Goal: Task Accomplishment & Management: Manage account settings

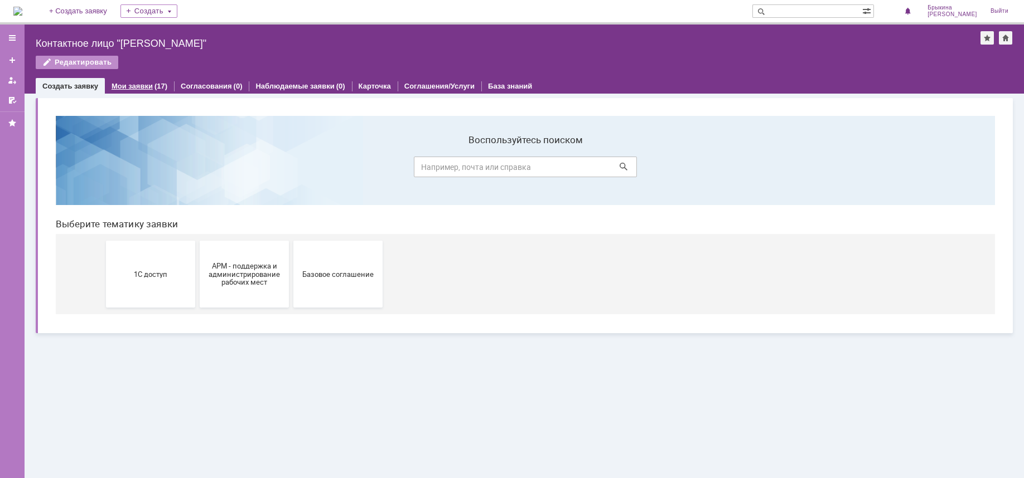
click at [124, 84] on link "Мои заявки" at bounding box center [132, 86] width 41 height 8
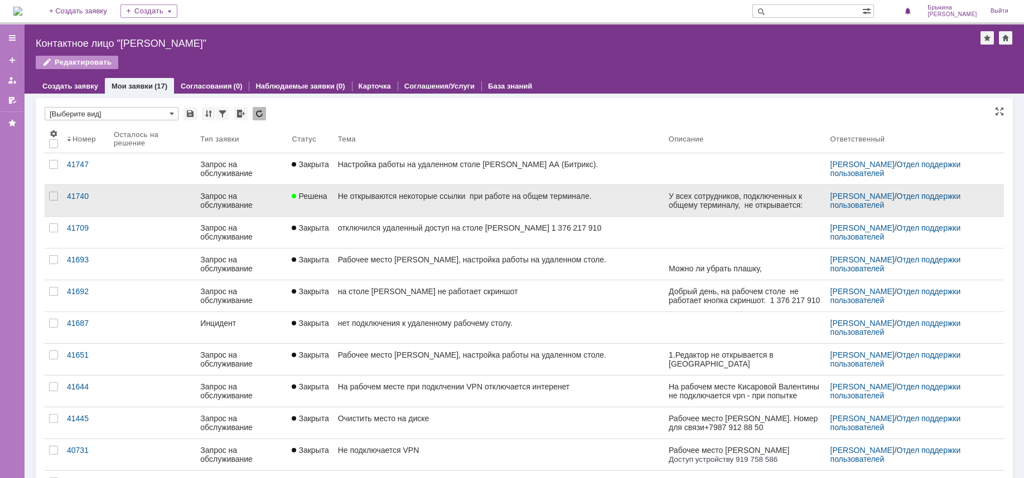
click at [367, 200] on div "Не открываются некоторые ссылки при работе на общем терминале." at bounding box center [499, 196] width 322 height 9
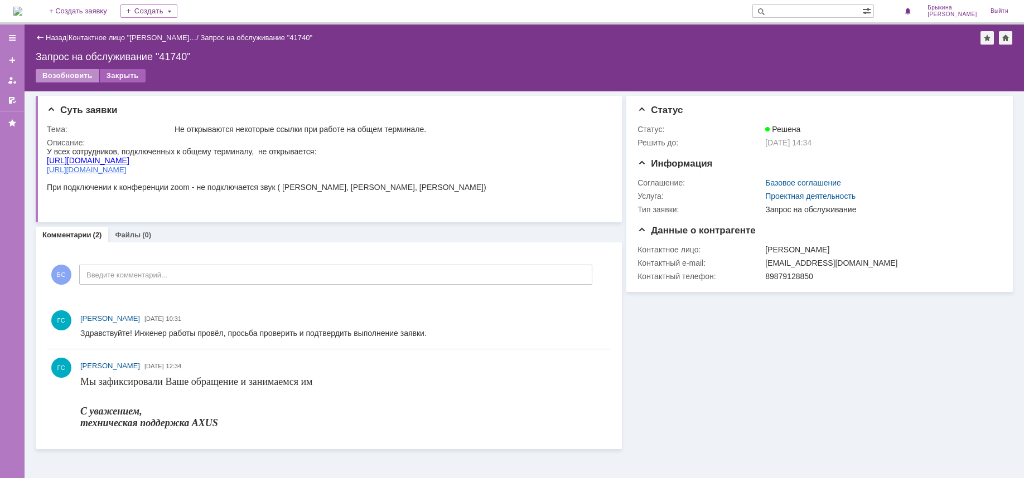
click at [123, 75] on div "Закрыть" at bounding box center [123, 75] width 46 height 13
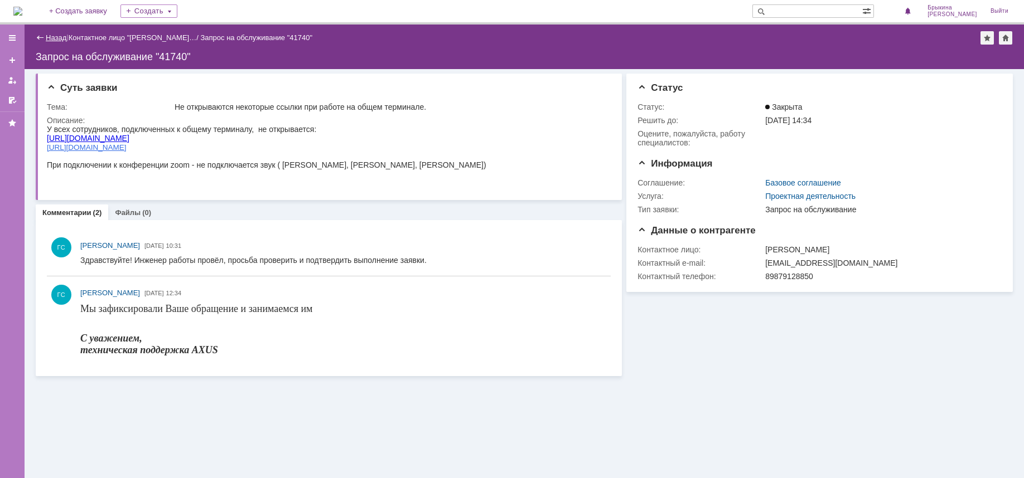
click at [61, 37] on link "Назад" at bounding box center [56, 37] width 21 height 8
